Goal: Find specific page/section: Find specific page/section

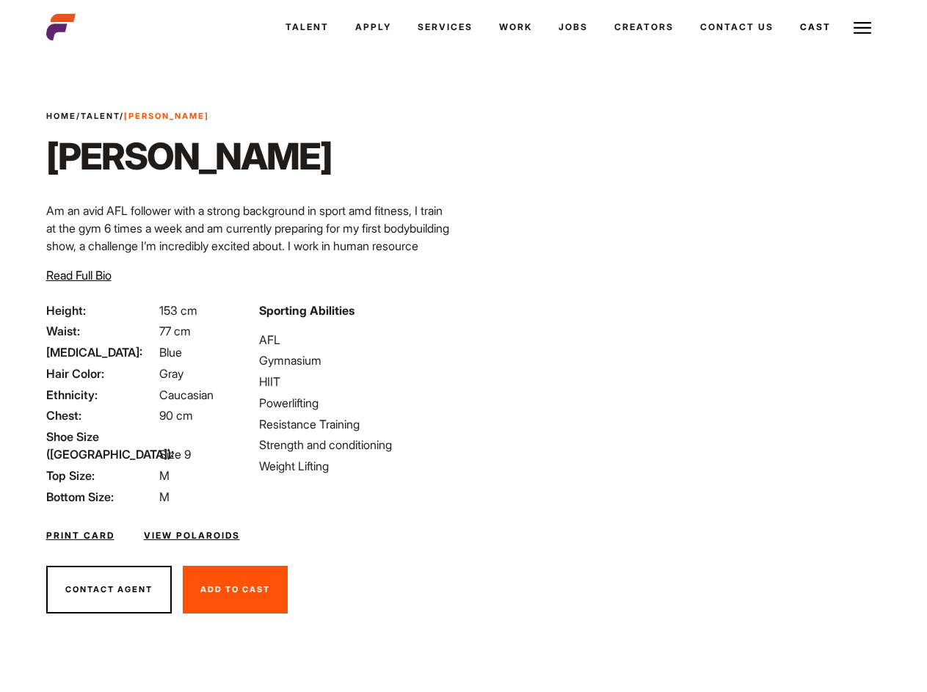
click at [787, 20] on link "Cast" at bounding box center [815, 27] width 57 height 40
